Goal: Information Seeking & Learning: Learn about a topic

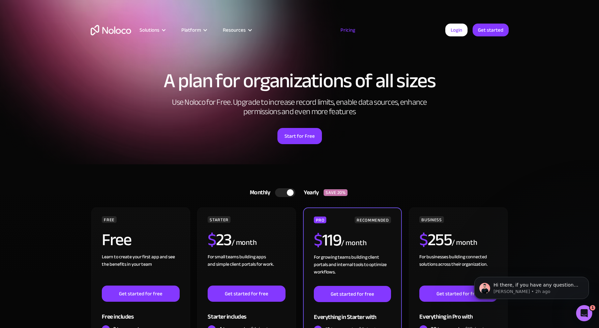
click at [58, 209] on section "Monthly Yearly SAVE 20% Monthly Yearly SAVE 20% FREE Free Learn to create your …" at bounding box center [299, 332] width 599 height 336
click at [82, 85] on section "A plan for organizations of all sizes Use Noloco for Free. Upgrade to increase …" at bounding box center [299, 82] width 599 height 164
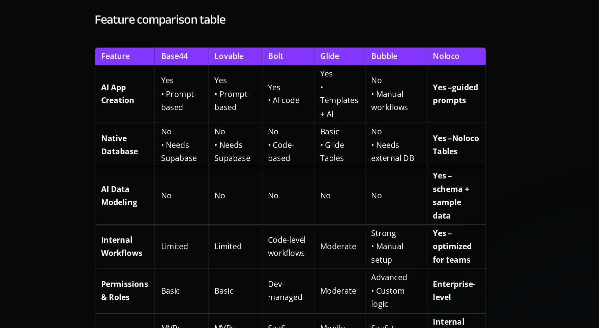
scroll to position [1310, 0]
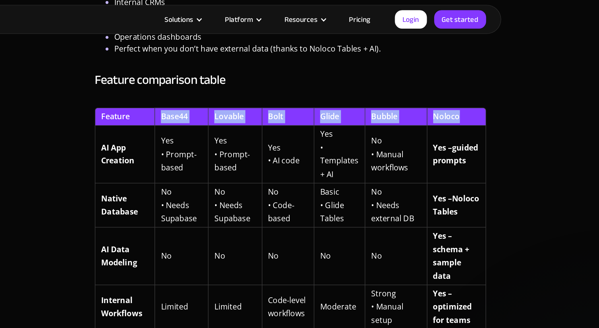
drag, startPoint x: 280, startPoint y: 82, endPoint x: 484, endPoint y: 81, distance: 204.6
click at [484, 81] on tr "Feature Base44 Lovable Bolt Glide Bubble Noloco" at bounding box center [369, 81] width 272 height 12
copy tr "Base44 Lovable Bolt Glide Bubble Noloco"
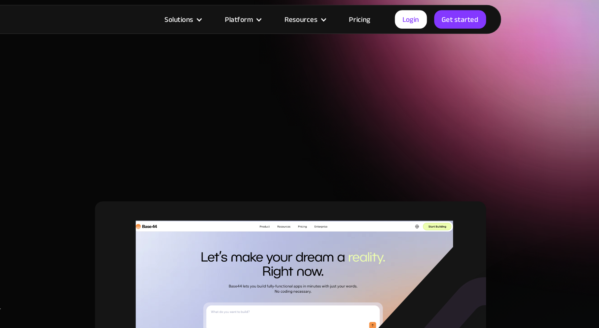
scroll to position [0, 0]
